Goal: Information Seeking & Learning: Learn about a topic

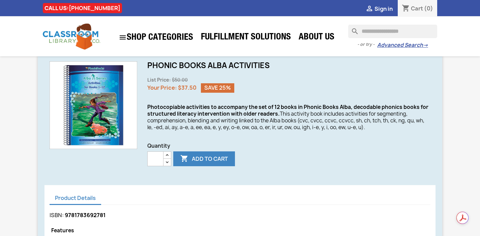
scroll to position [180, 0]
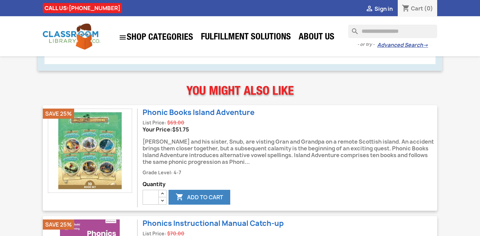
scroll to position [386, 0]
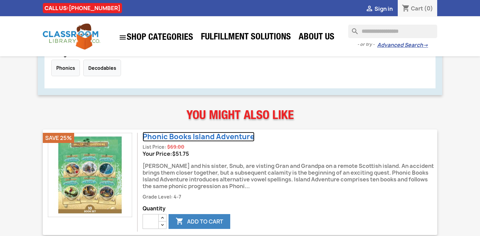
click at [181, 138] on link "Phonic Books Island Adventure" at bounding box center [199, 137] width 112 height 10
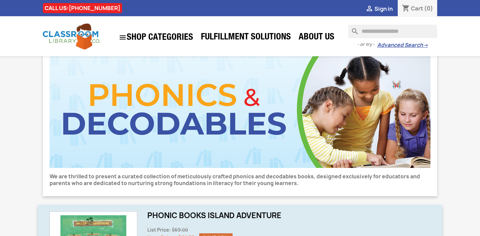
scroll to position [25, 0]
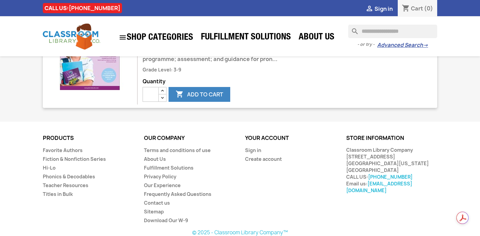
scroll to position [629, 0]
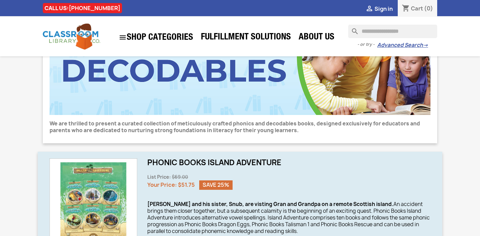
scroll to position [127, 0]
